Goal: Communication & Community: Answer question/provide support

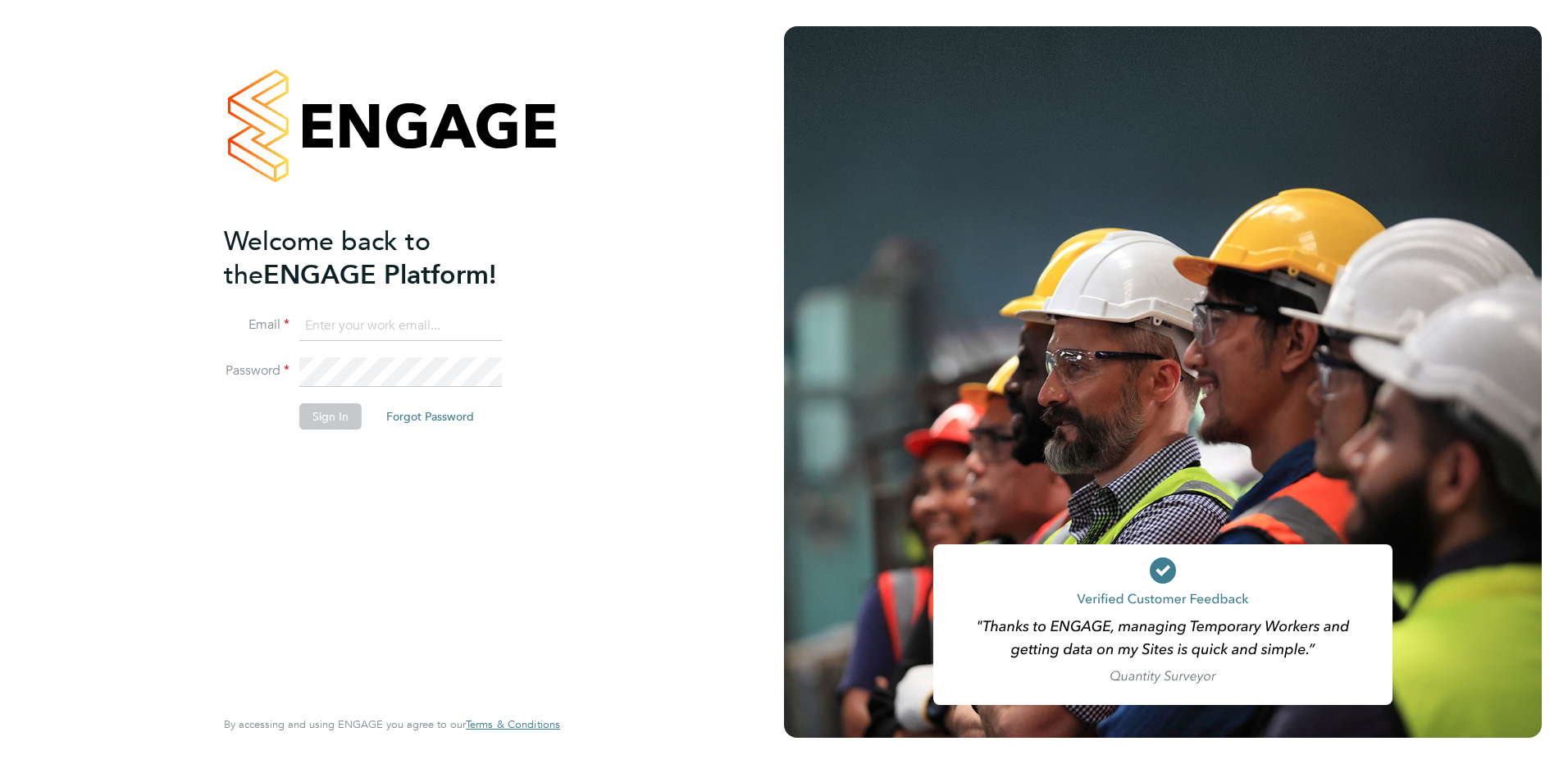
type input "Kerry.Cattle@ncclondon.ac.uk"
click at [331, 420] on button "Sign In" at bounding box center [330, 416] width 62 height 26
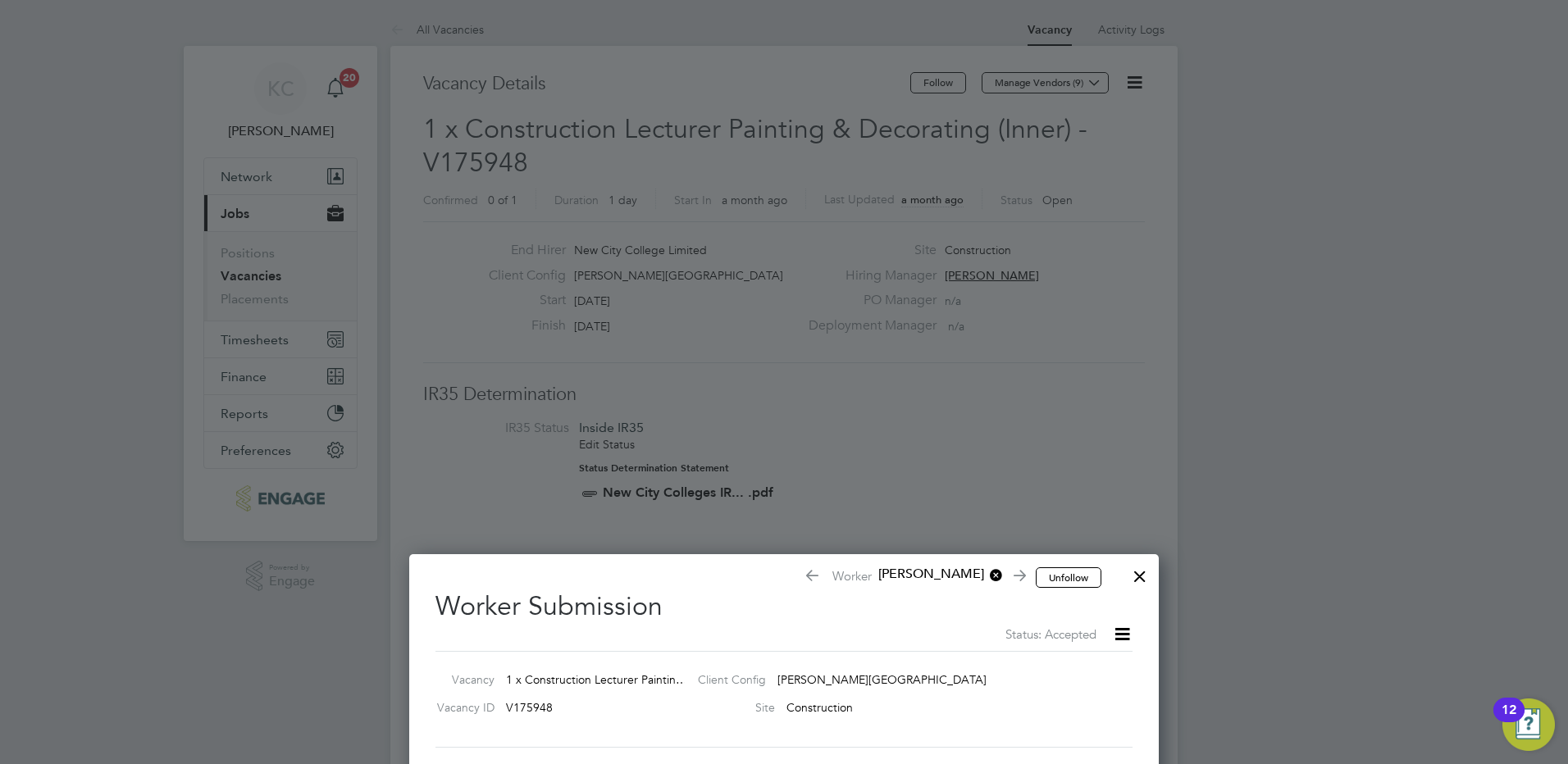
click at [1140, 580] on div at bounding box center [1139, 572] width 30 height 30
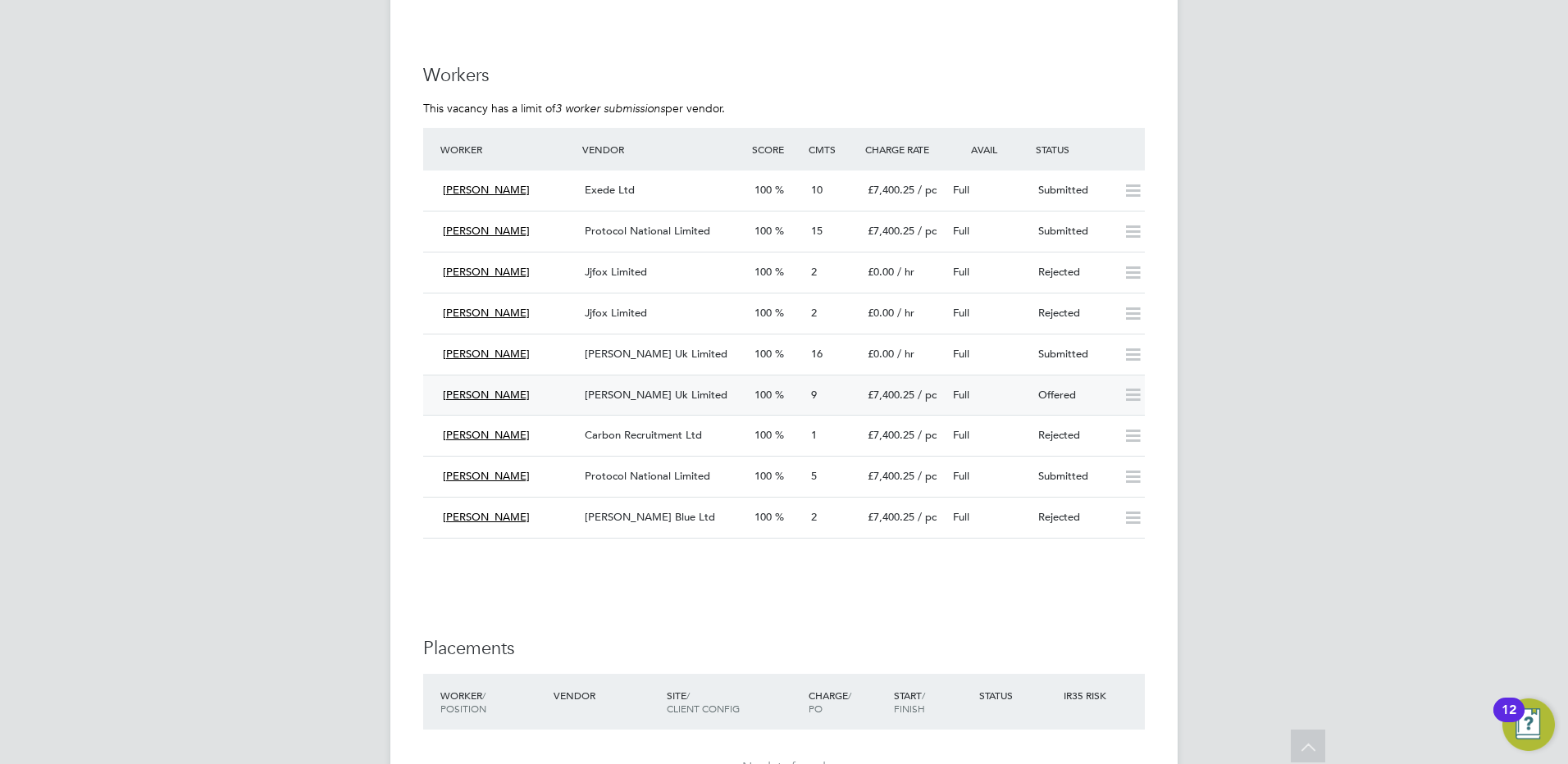
click at [648, 394] on span "[PERSON_NAME] Uk Limited" at bounding box center [656, 394] width 143 height 14
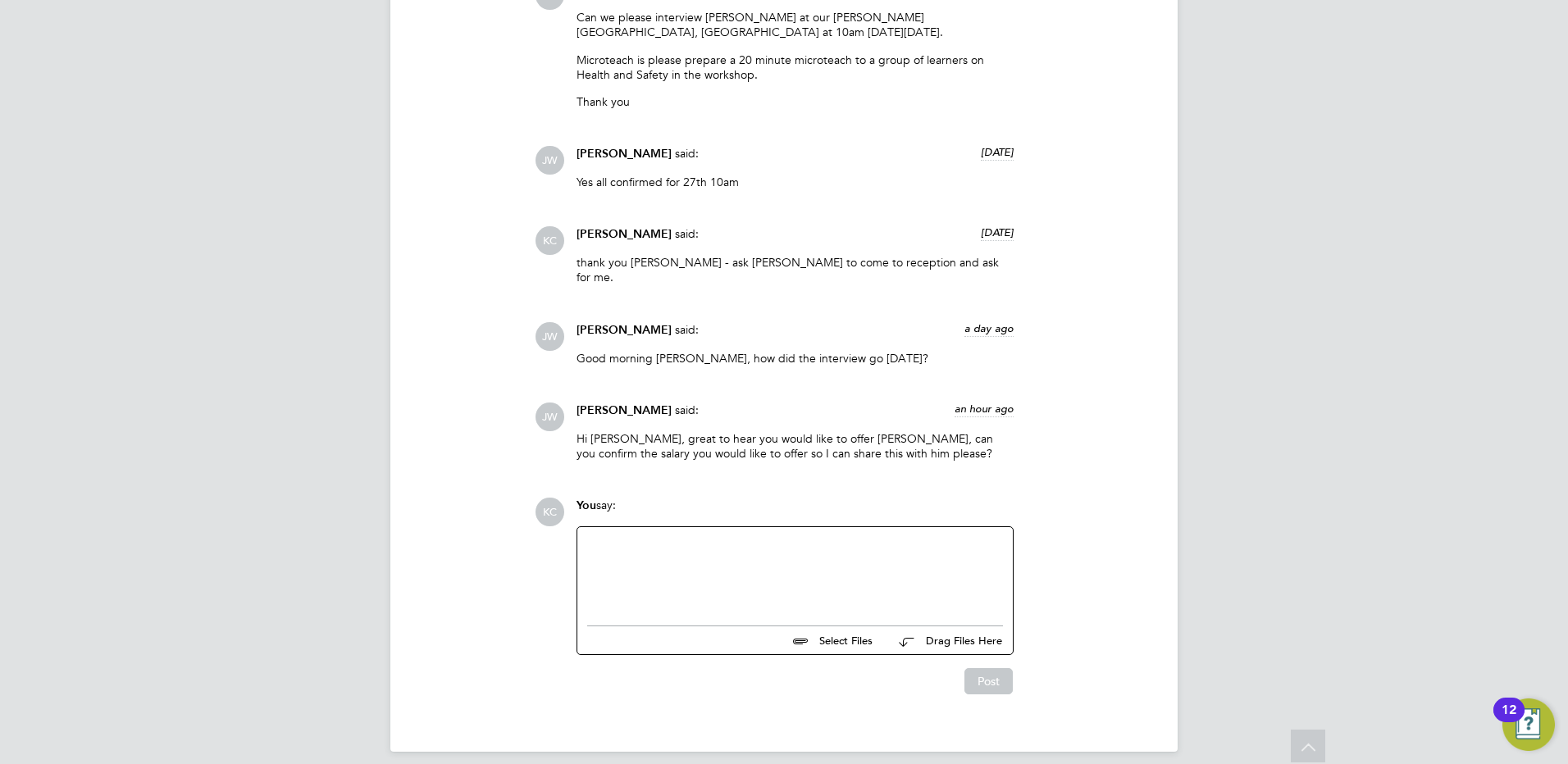
click at [759, 557] on div at bounding box center [794, 572] width 416 height 71
click at [684, 567] on div "Can I confirm that Jason completed his CertEd in 2002" at bounding box center [794, 574] width 416 height 15
click at [947, 567] on div "Can I confirm that as Jason completed his CertEd in 2002" at bounding box center [794, 574] width 416 height 15
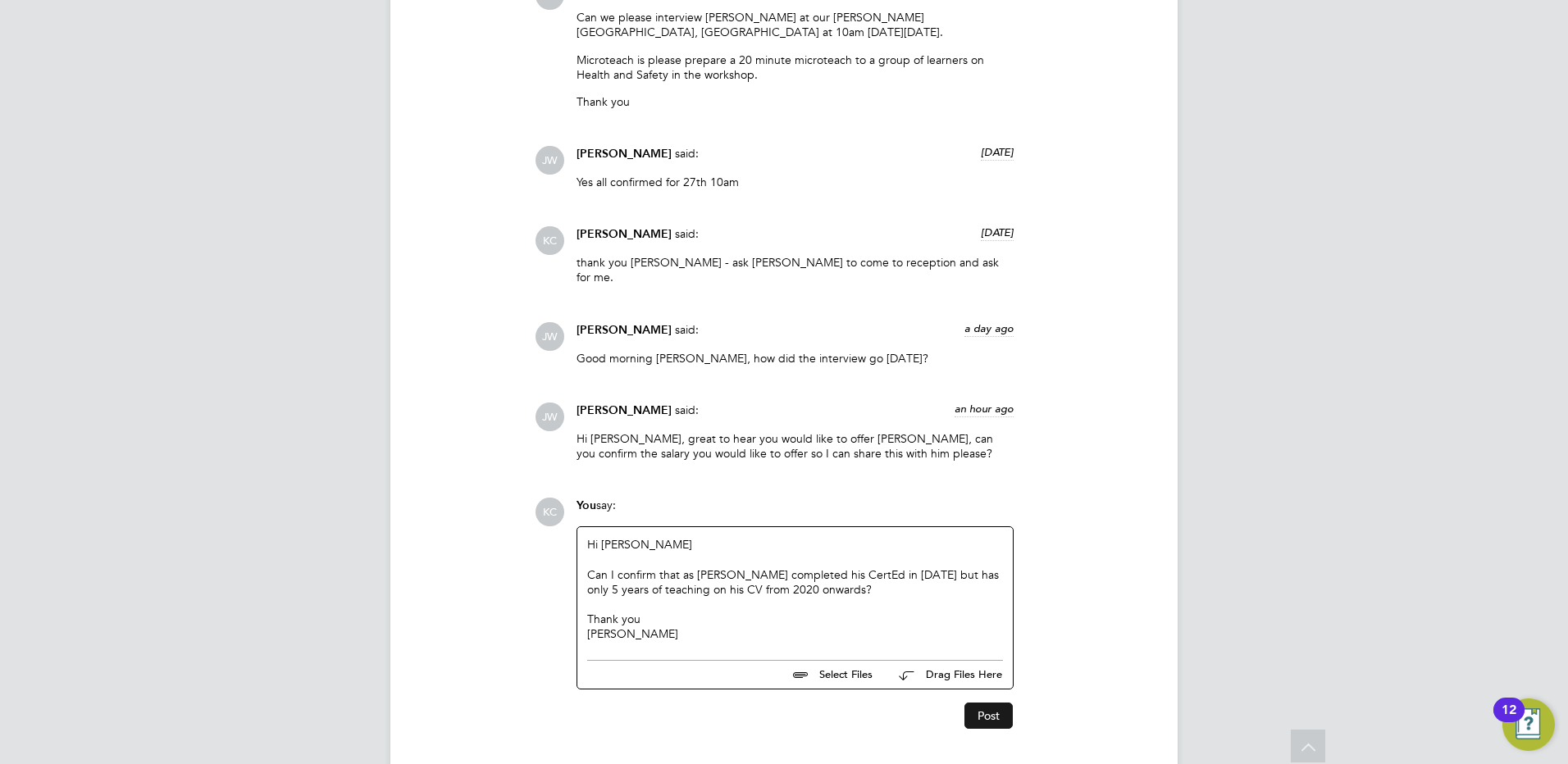
click at [980, 703] on button "Post" at bounding box center [988, 715] width 49 height 26
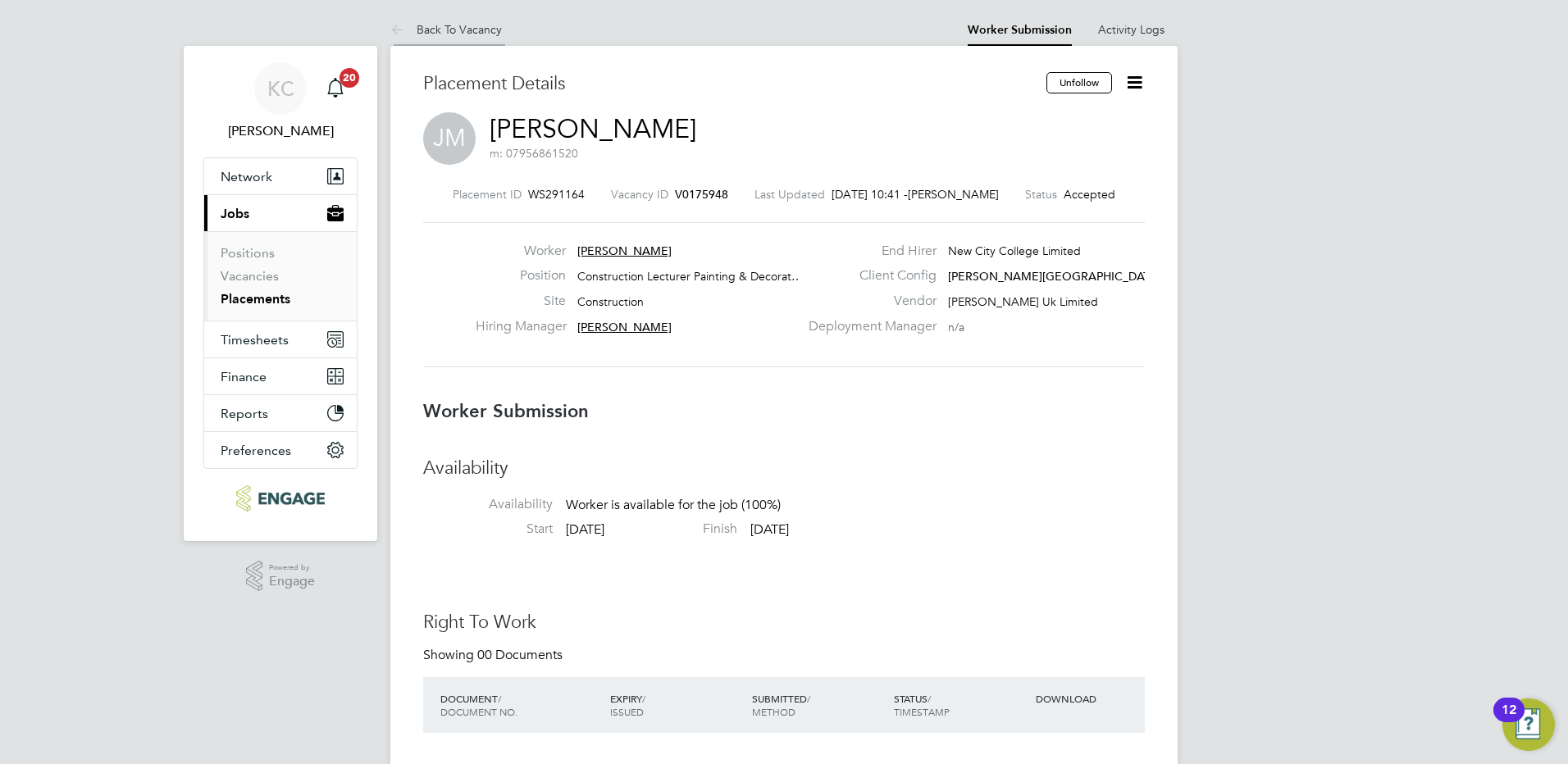
click at [435, 32] on link "Back To Vacancy" at bounding box center [446, 29] width 112 height 15
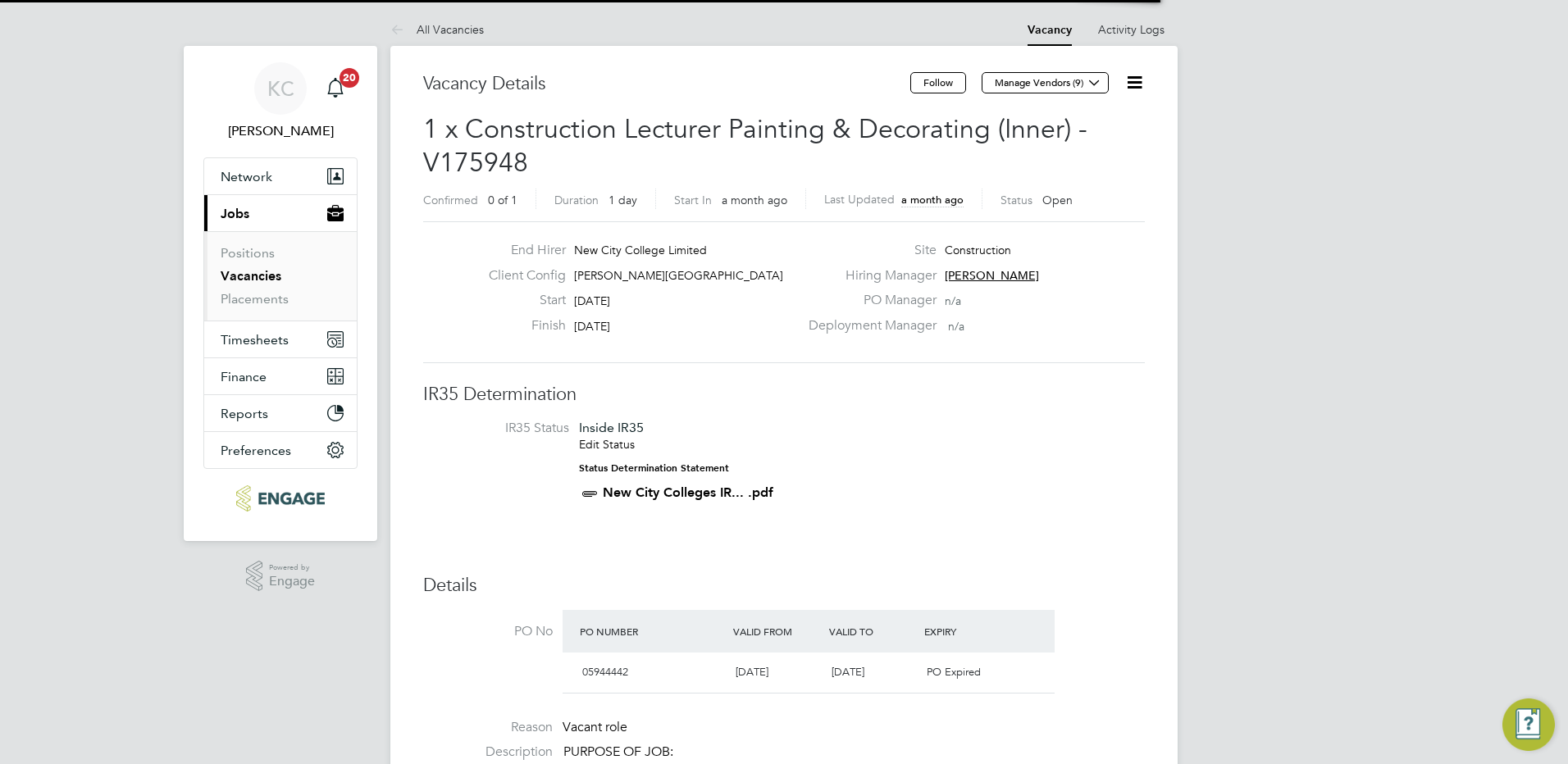
scroll to position [28, 155]
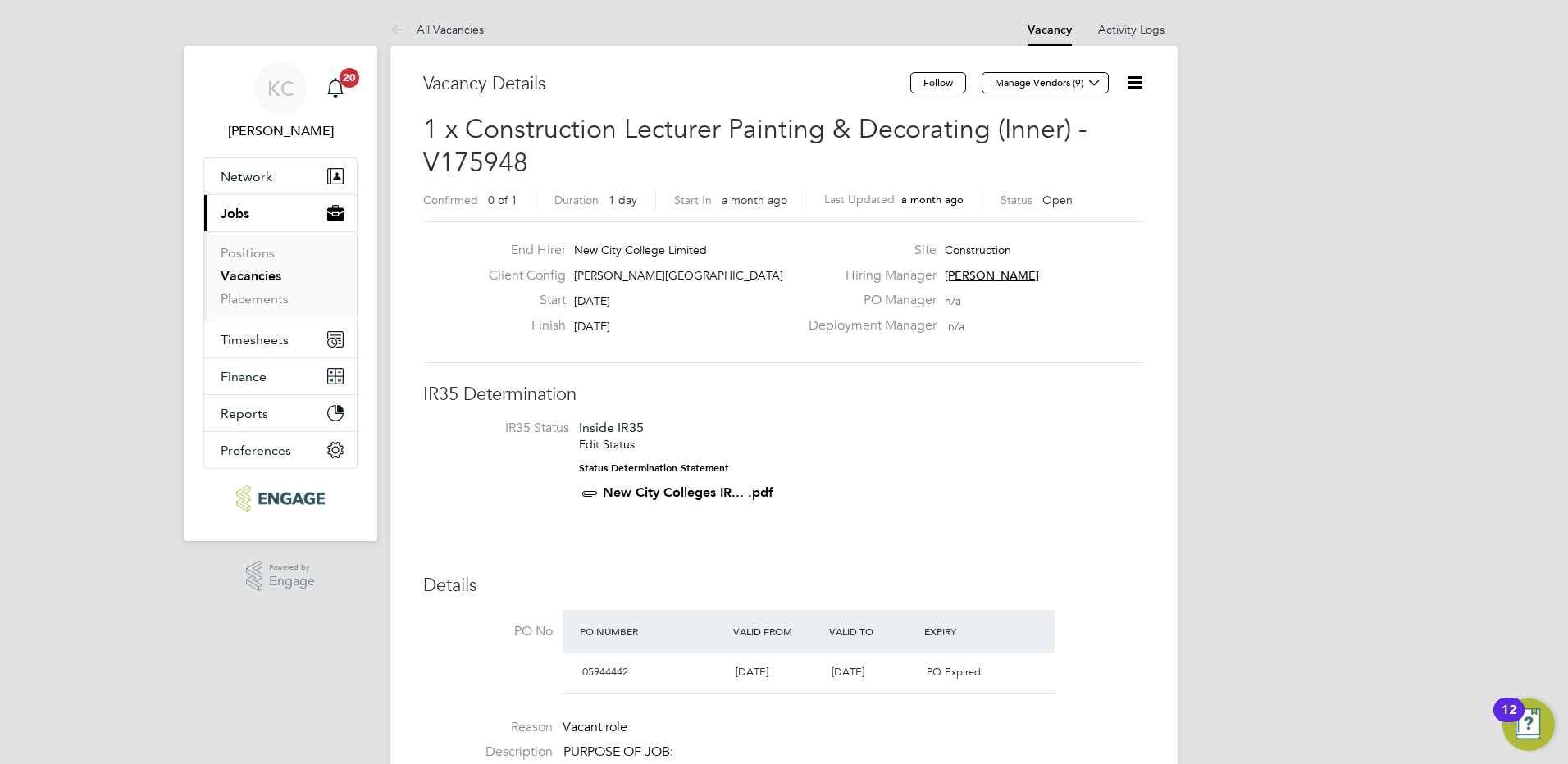
click at [1025, 269] on span "[PERSON_NAME]" at bounding box center [992, 275] width 94 height 15
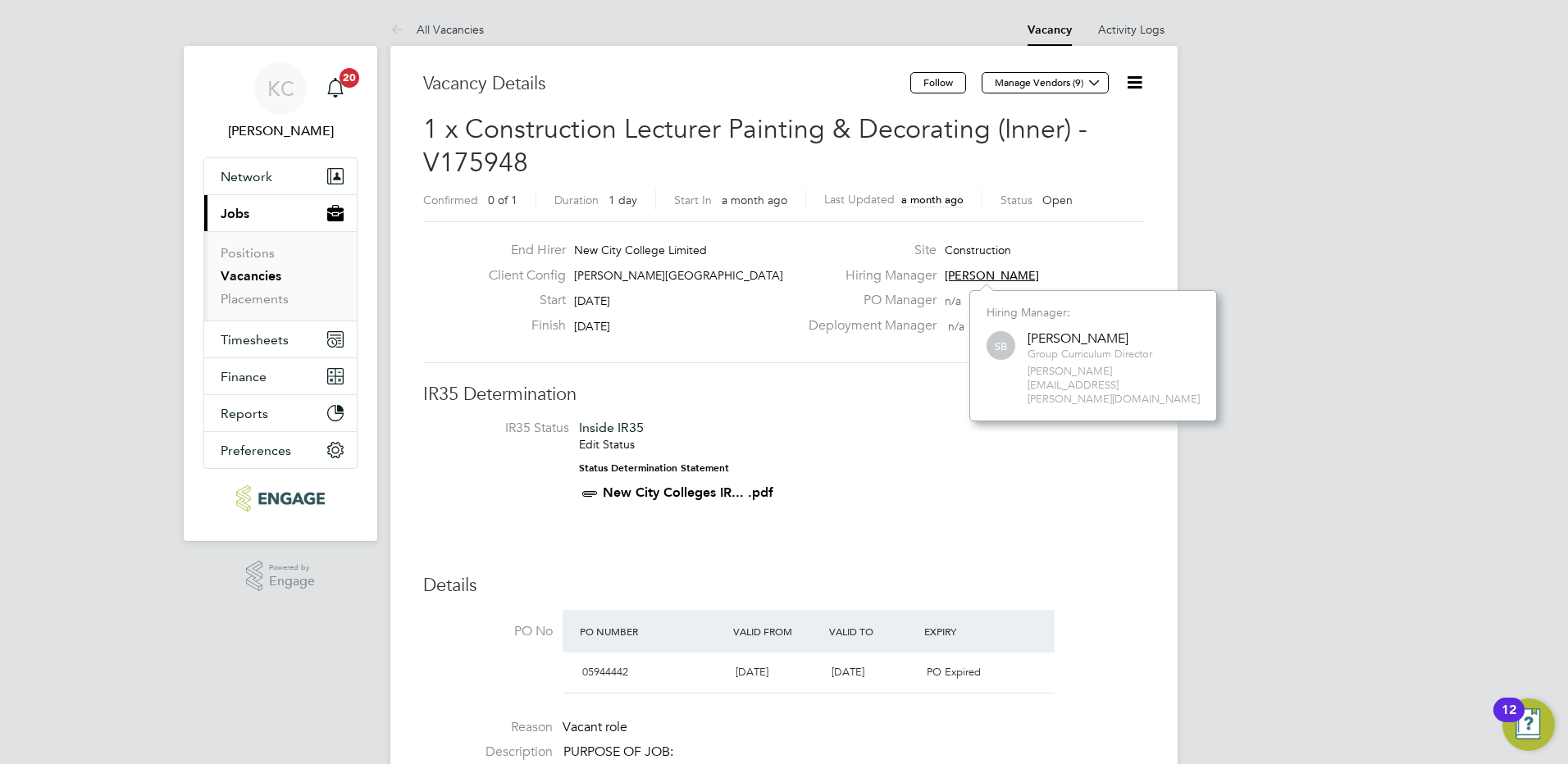
click at [1049, 201] on span "Open" at bounding box center [1057, 200] width 31 height 15
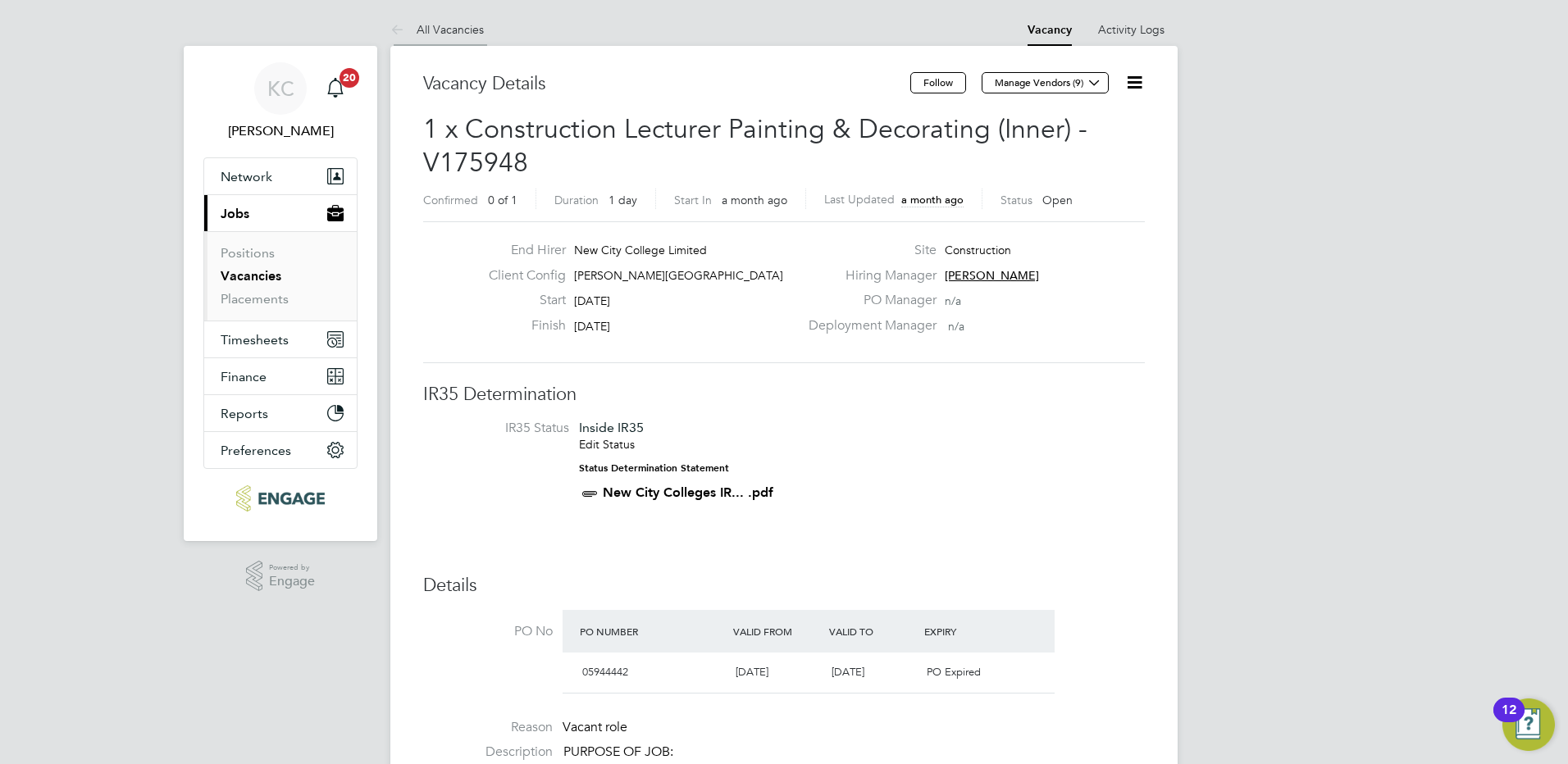
click at [451, 28] on link "All Vacancies" at bounding box center [436, 29] width 93 height 15
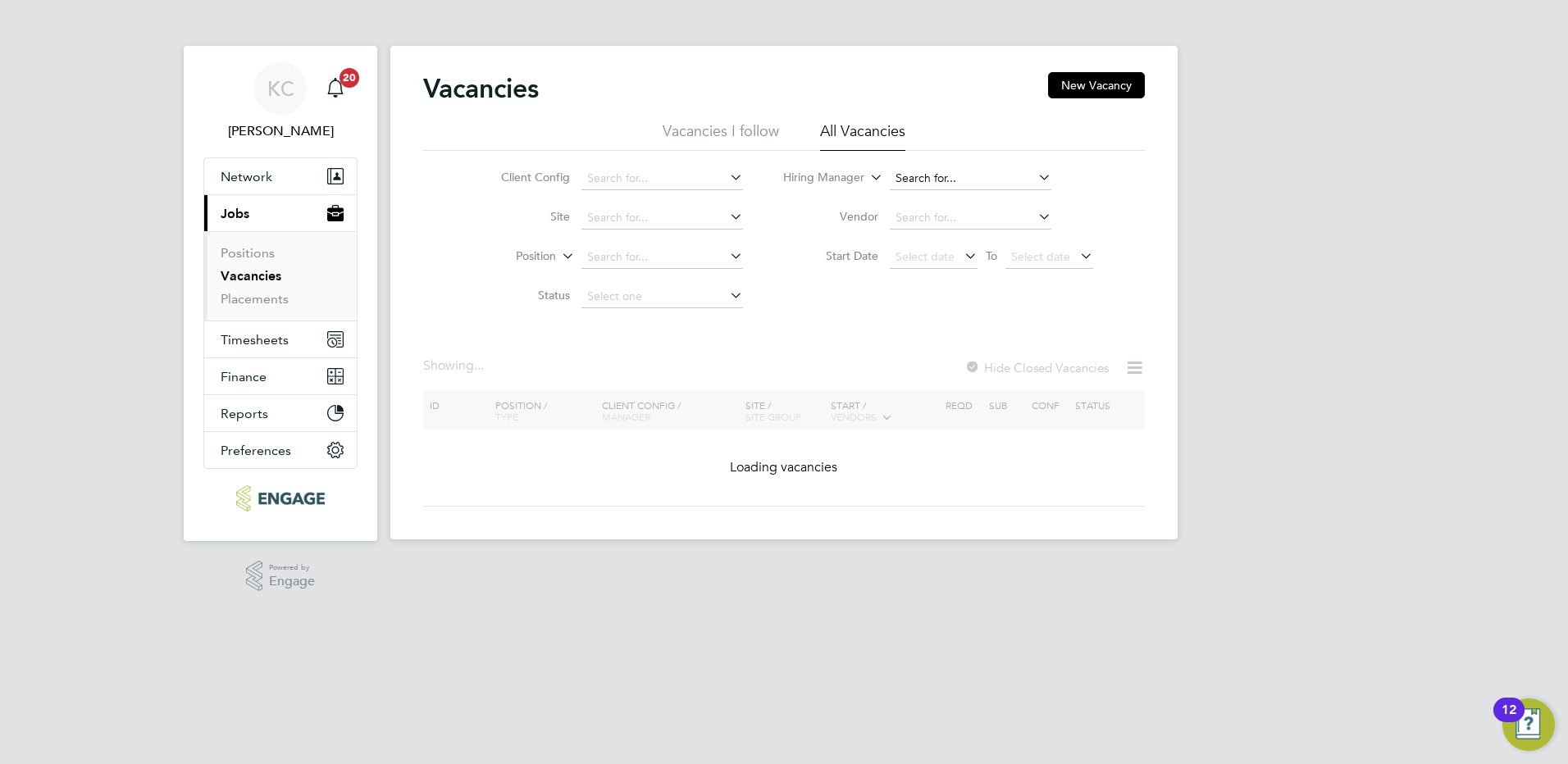
click at [981, 186] on input at bounding box center [970, 178] width 161 height 23
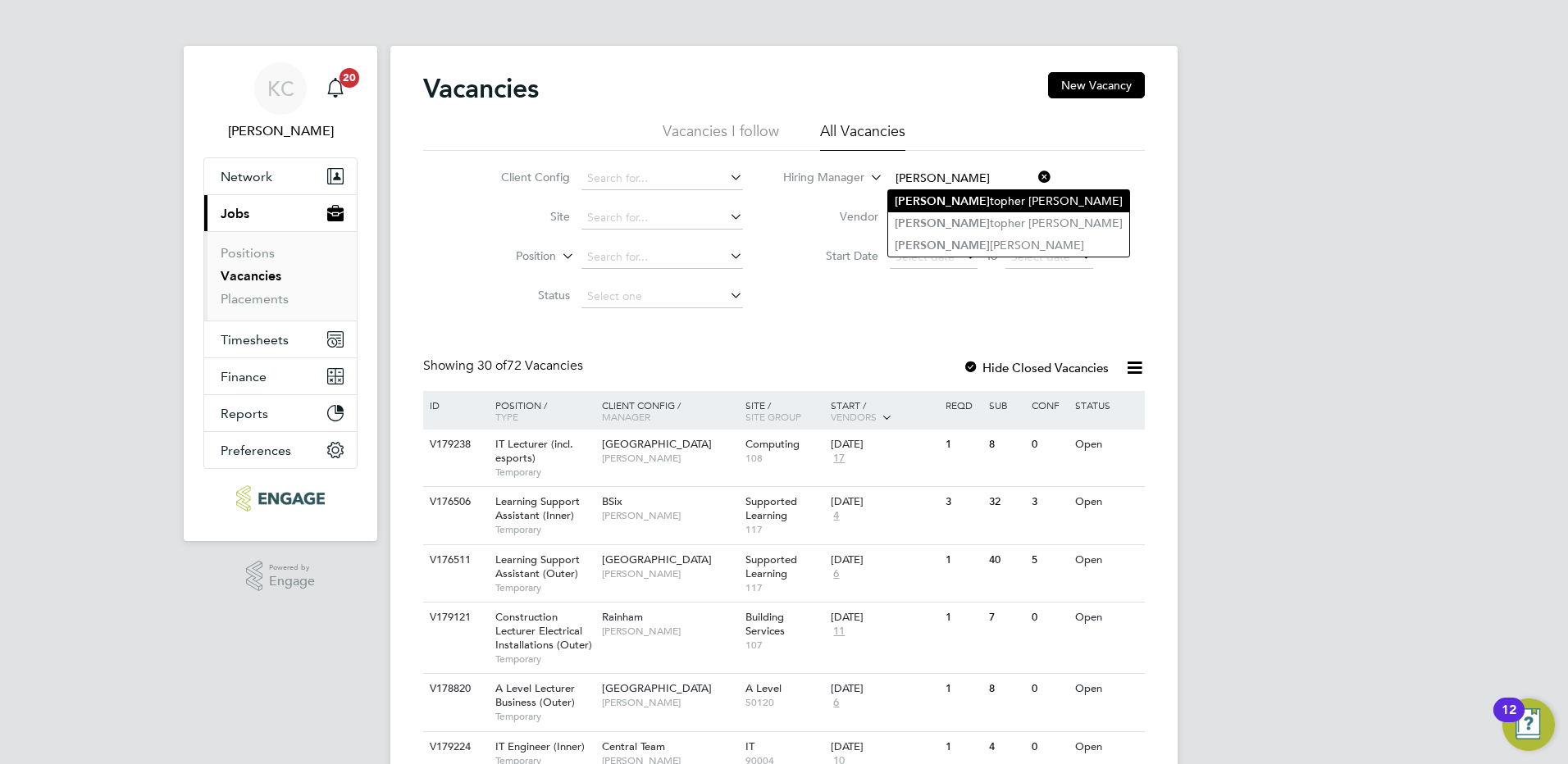
click at [981, 202] on li "Chris topher Roper" at bounding box center [1009, 201] width 241 height 22
type input "Christopher Roper"
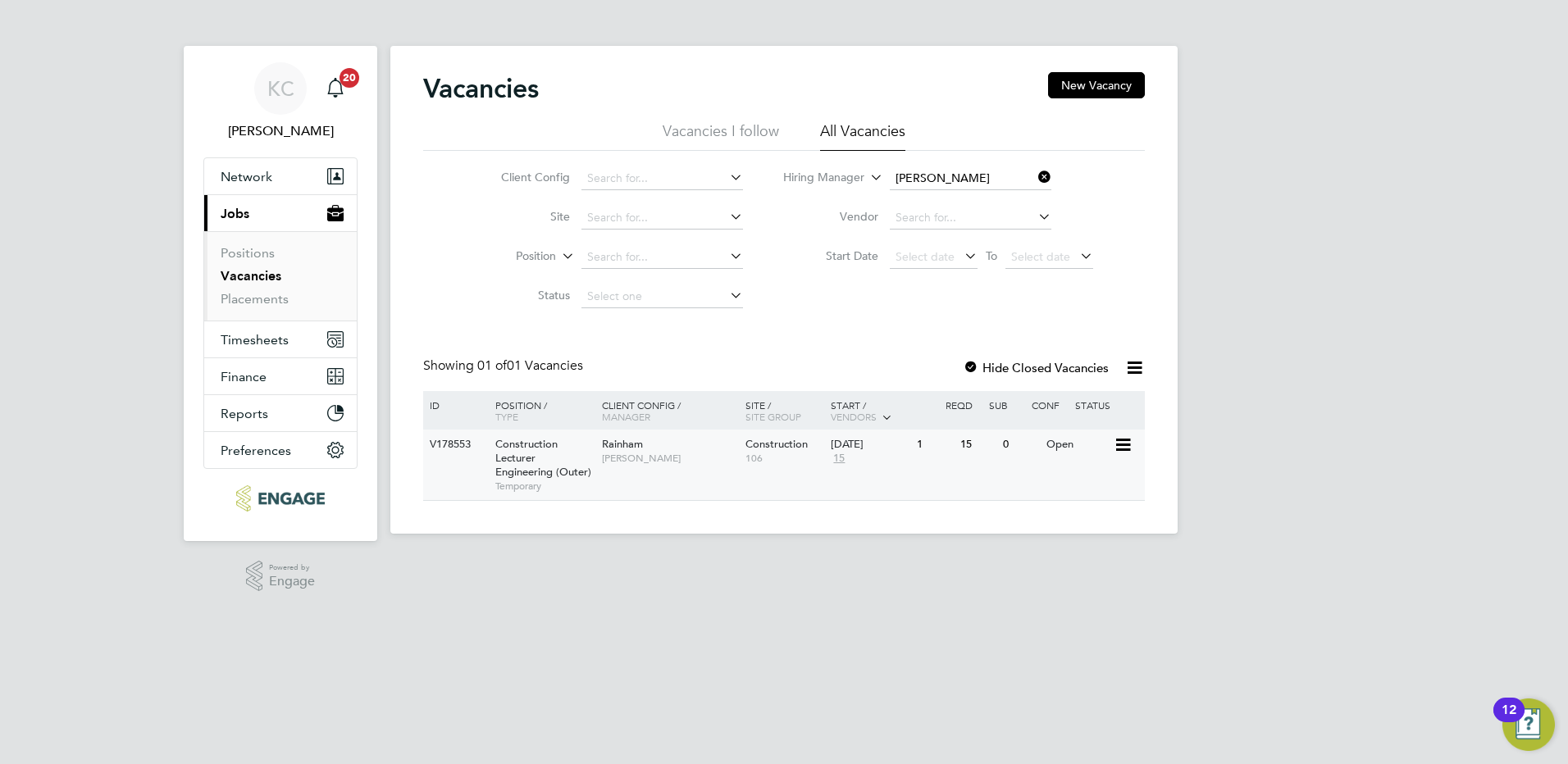
click at [556, 467] on span "Construction Lecturer Engineering (Outer)" at bounding box center [543, 458] width 96 height 42
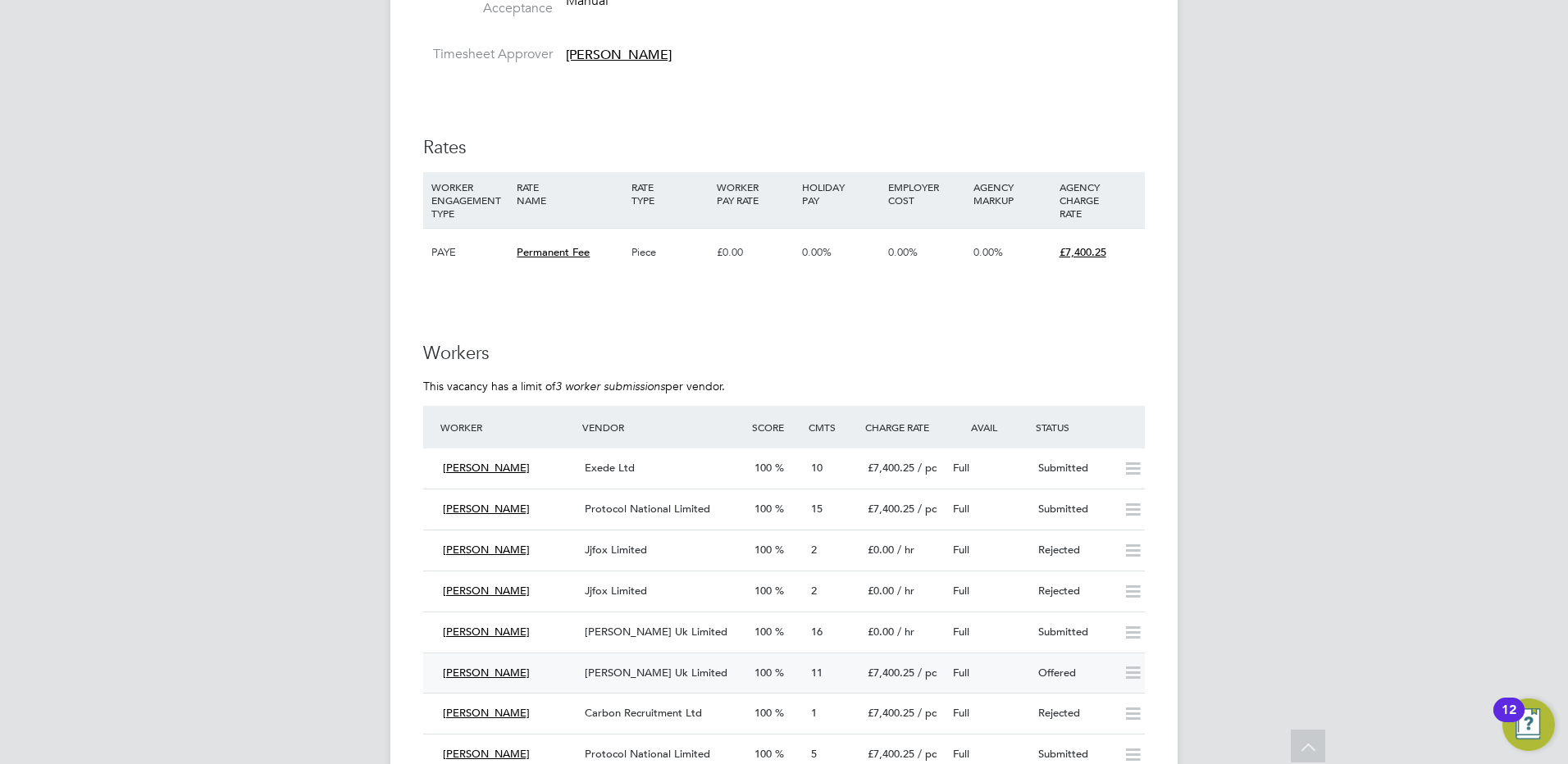
click at [610, 671] on span "[PERSON_NAME] Uk Limited" at bounding box center [656, 673] width 143 height 14
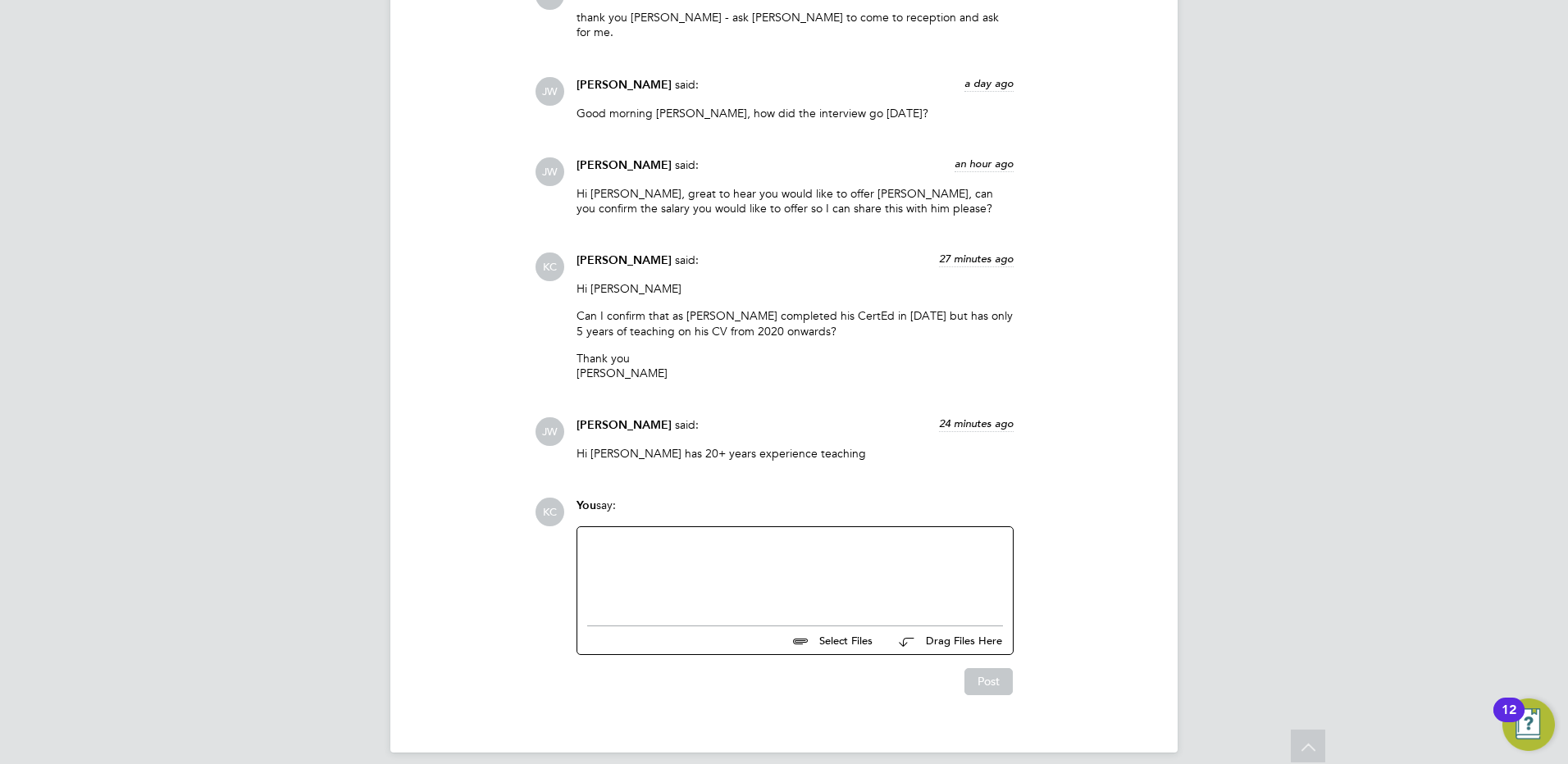
click at [663, 537] on div at bounding box center [794, 572] width 416 height 71
click at [992, 668] on button "Post" at bounding box center [988, 681] width 49 height 26
